Goal: Information Seeking & Learning: Find contact information

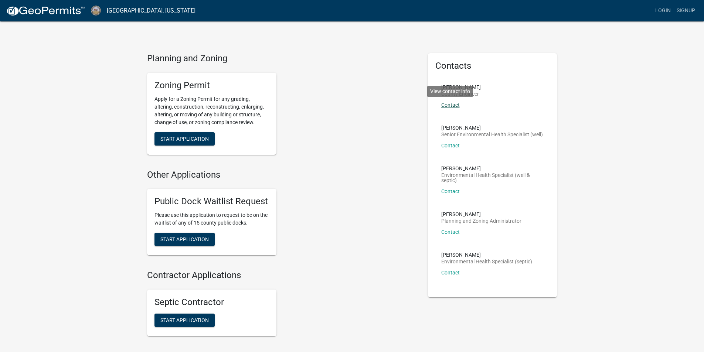
click at [450, 106] on link "Contact" at bounding box center [450, 105] width 18 height 6
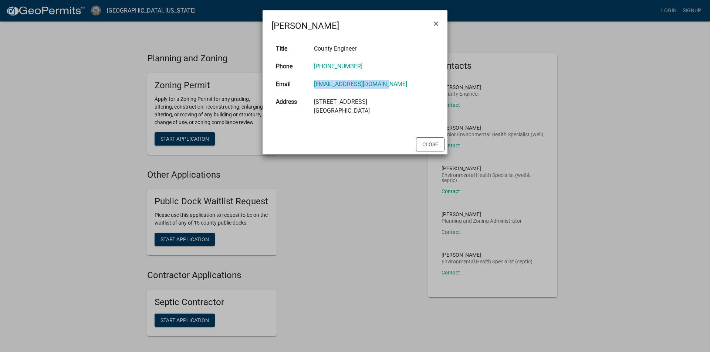
drag, startPoint x: 390, startPoint y: 84, endPoint x: 308, endPoint y: 86, distance: 82.4
click at [308, 86] on tr "Email [EMAIL_ADDRESS][DOMAIN_NAME]" at bounding box center [354, 84] width 167 height 18
copy tr "[EMAIL_ADDRESS][DOMAIN_NAME]"
click at [432, 143] on button "Close" at bounding box center [430, 144] width 28 height 14
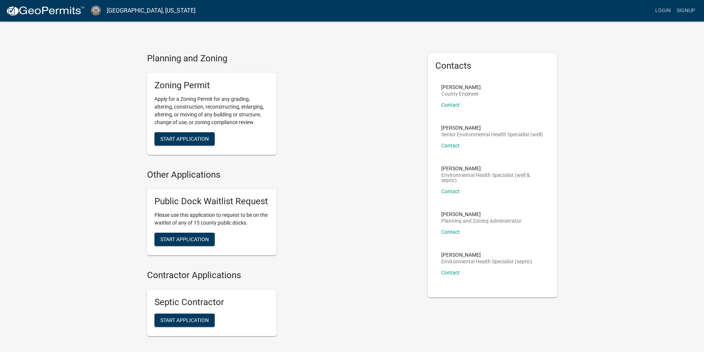
drag, startPoint x: 441, startPoint y: 227, endPoint x: 545, endPoint y: 230, distance: 103.9
click at [545, 230] on li "[PERSON_NAME] Planning and Zoning Administrator Contact" at bounding box center [492, 226] width 115 height 41
copy p "Planning and Zoning Administrator"
click at [448, 235] on link "Contact" at bounding box center [450, 232] width 18 height 6
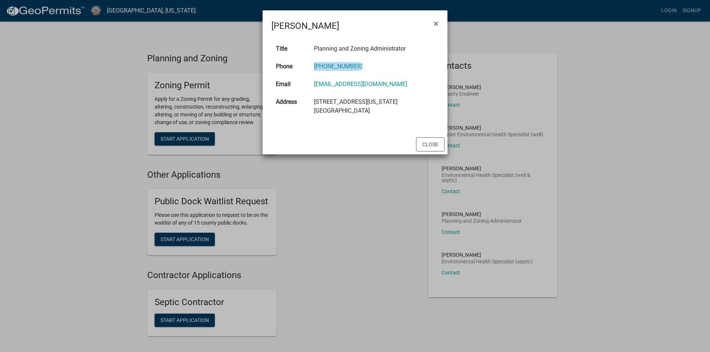
drag, startPoint x: 356, startPoint y: 67, endPoint x: 304, endPoint y: 65, distance: 51.8
click at [304, 65] on tr "Phone [PHONE_NUMBER]" at bounding box center [354, 67] width 167 height 18
copy tr "[PHONE_NUMBER]"
drag, startPoint x: 380, startPoint y: 86, endPoint x: 313, endPoint y: 88, distance: 67.3
click at [313, 88] on td "[EMAIL_ADDRESS][DOMAIN_NAME]" at bounding box center [373, 84] width 129 height 18
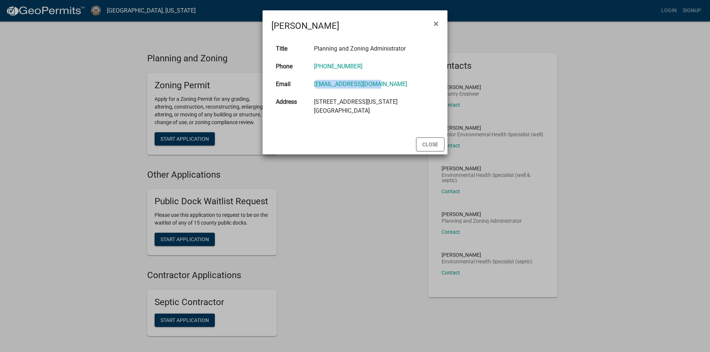
copy link "[EMAIL_ADDRESS][DOMAIN_NAME]"
click at [355, 107] on td "[STREET_ADDRESS][US_STATE]" at bounding box center [373, 106] width 129 height 27
drag, startPoint x: 374, startPoint y: 86, endPoint x: 304, endPoint y: 86, distance: 69.8
click at [304, 86] on tr "Email [EMAIL_ADDRESS][DOMAIN_NAME]" at bounding box center [354, 84] width 167 height 18
copy tr "[EMAIL_ADDRESS][DOMAIN_NAME]"
